Goal: Information Seeking & Learning: Learn about a topic

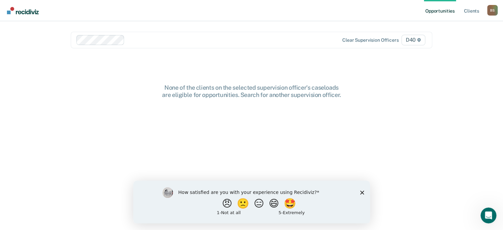
click at [362, 194] on div "How satisfied are you with your experience using Recidiviz? 😠 🙁 😑 😄 🤩 1 - Not a…" at bounding box center [251, 201] width 237 height 43
click at [361, 193] on icon "Close survey" at bounding box center [362, 192] width 4 height 4
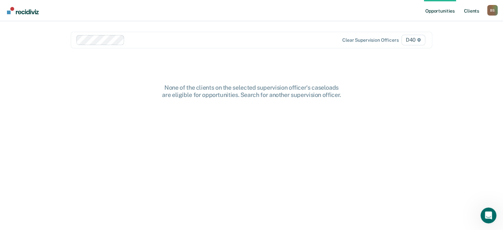
click at [477, 12] on link "Client s" at bounding box center [471, 10] width 18 height 21
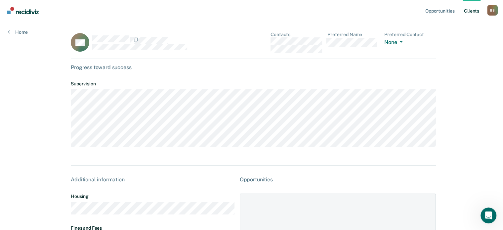
click at [14, 13] on img "Go to Recidiviz Home" at bounding box center [23, 10] width 32 height 7
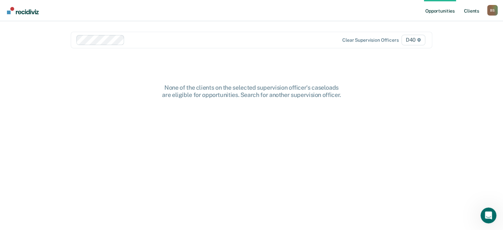
click at [469, 11] on link "Client s" at bounding box center [471, 10] width 18 height 21
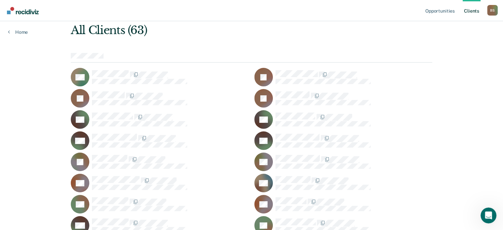
scroll to position [33, 0]
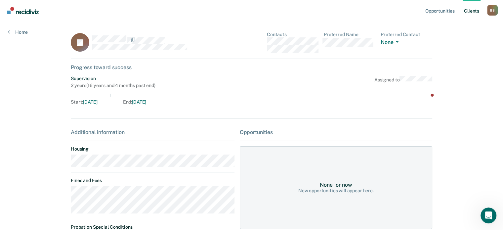
click at [477, 10] on link "Client s" at bounding box center [471, 10] width 18 height 21
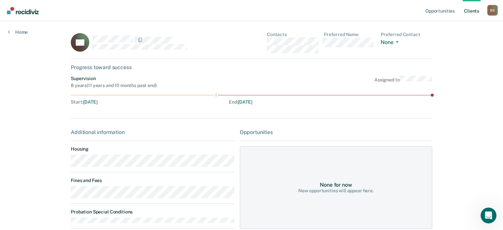
click at [236, 123] on div "DA Contacts Preferred Name Preferred Contact None Call Text Email None Progress…" at bounding box center [251, 146] width 361 height 229
click at [258, 79] on div "Supervision 8 years ( 11 years and 10 months past end ) Assigned to" at bounding box center [251, 82] width 361 height 13
click at [472, 11] on link "Client s" at bounding box center [471, 10] width 18 height 21
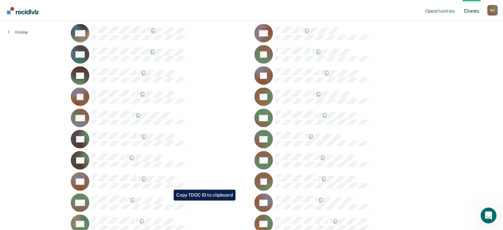
scroll to position [537, 0]
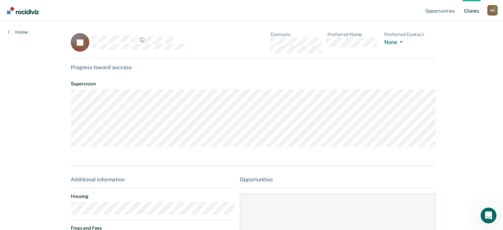
click at [472, 12] on link "Client s" at bounding box center [471, 10] width 18 height 21
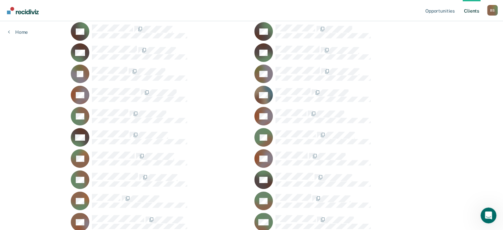
scroll to position [132, 0]
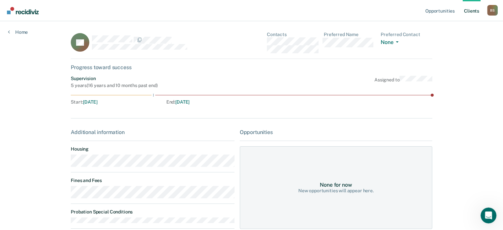
click at [477, 11] on link "Client s" at bounding box center [471, 10] width 18 height 21
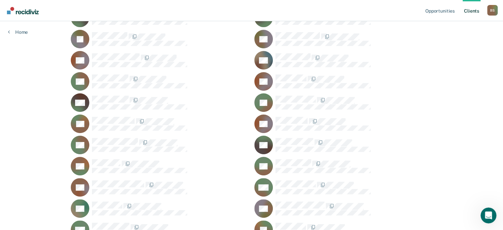
scroll to position [165, 0]
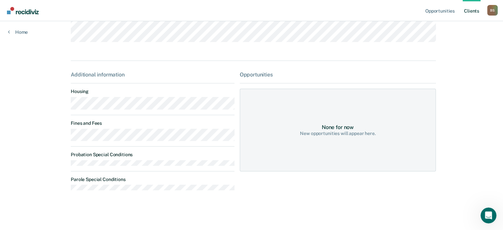
scroll to position [107, 0]
click at [134, 116] on div "Additional information Housing Fines and Fees Probation Special Conditions Paro…" at bounding box center [153, 133] width 164 height 124
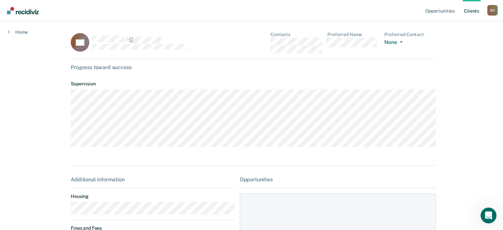
click at [172, 54] on div "CB Contacts Preferred Name Preferred Contact None Call Text Email None" at bounding box center [253, 45] width 365 height 27
